Goal: Information Seeking & Learning: Learn about a topic

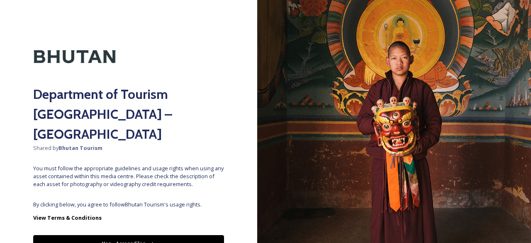
click at [137, 235] on button "Yes - Access Files" at bounding box center [128, 243] width 191 height 17
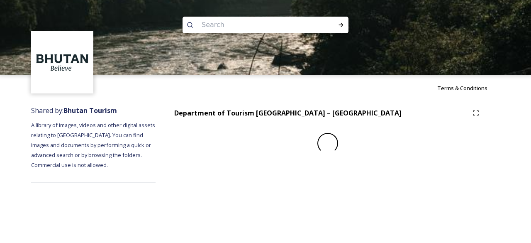
click at [137, 222] on div "Terms & Conditions Shared by: Bhutan Tourism A library of images, videos and ot…" at bounding box center [265, 121] width 531 height 243
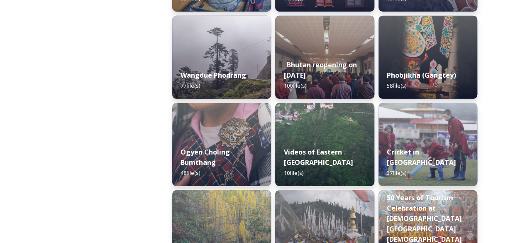
scroll to position [1038, 0]
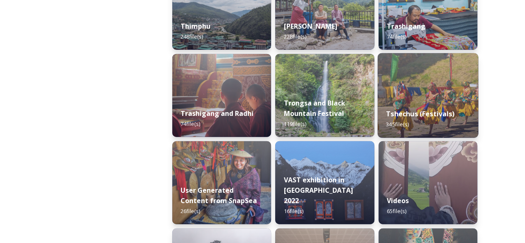
click at [429, 112] on strong "Tshechus (Festivals)" at bounding box center [420, 113] width 68 height 9
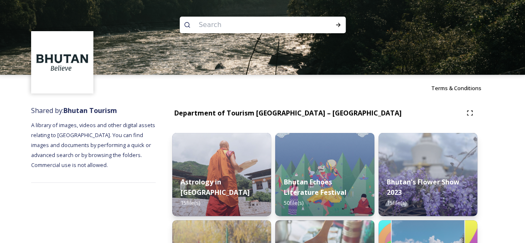
click at [126, 32] on img at bounding box center [262, 37] width 525 height 75
